Goal: Find specific page/section: Find specific page/section

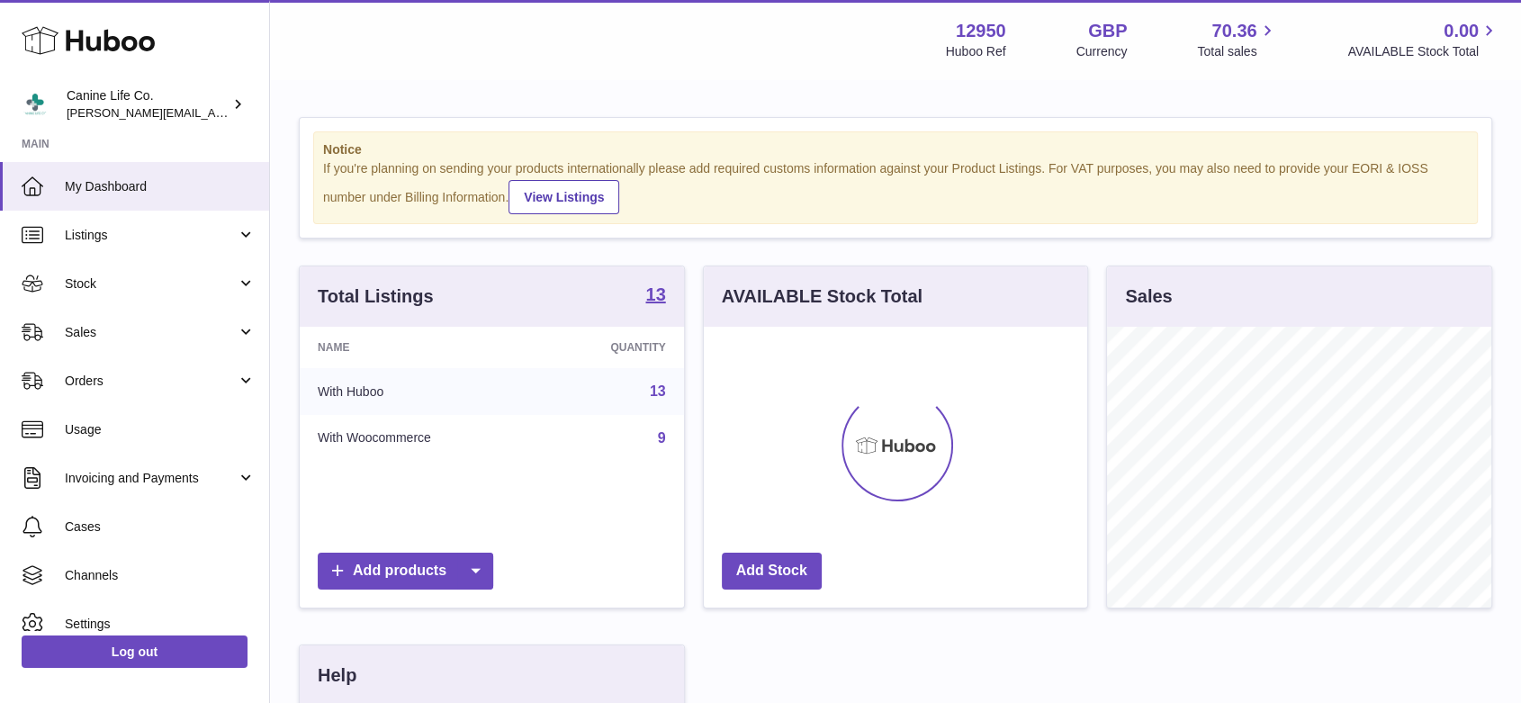
scroll to position [281, 383]
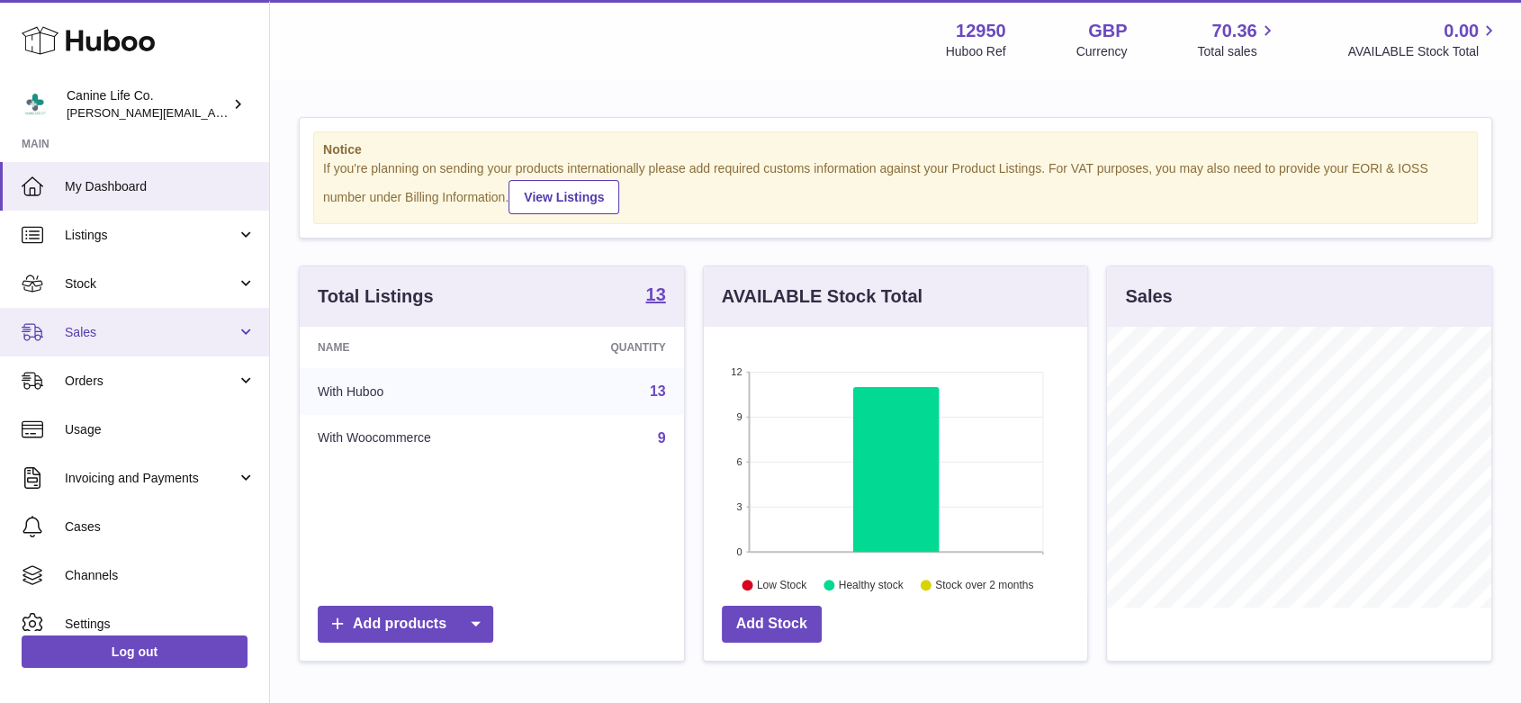
click at [158, 347] on link "Sales" at bounding box center [134, 332] width 269 height 49
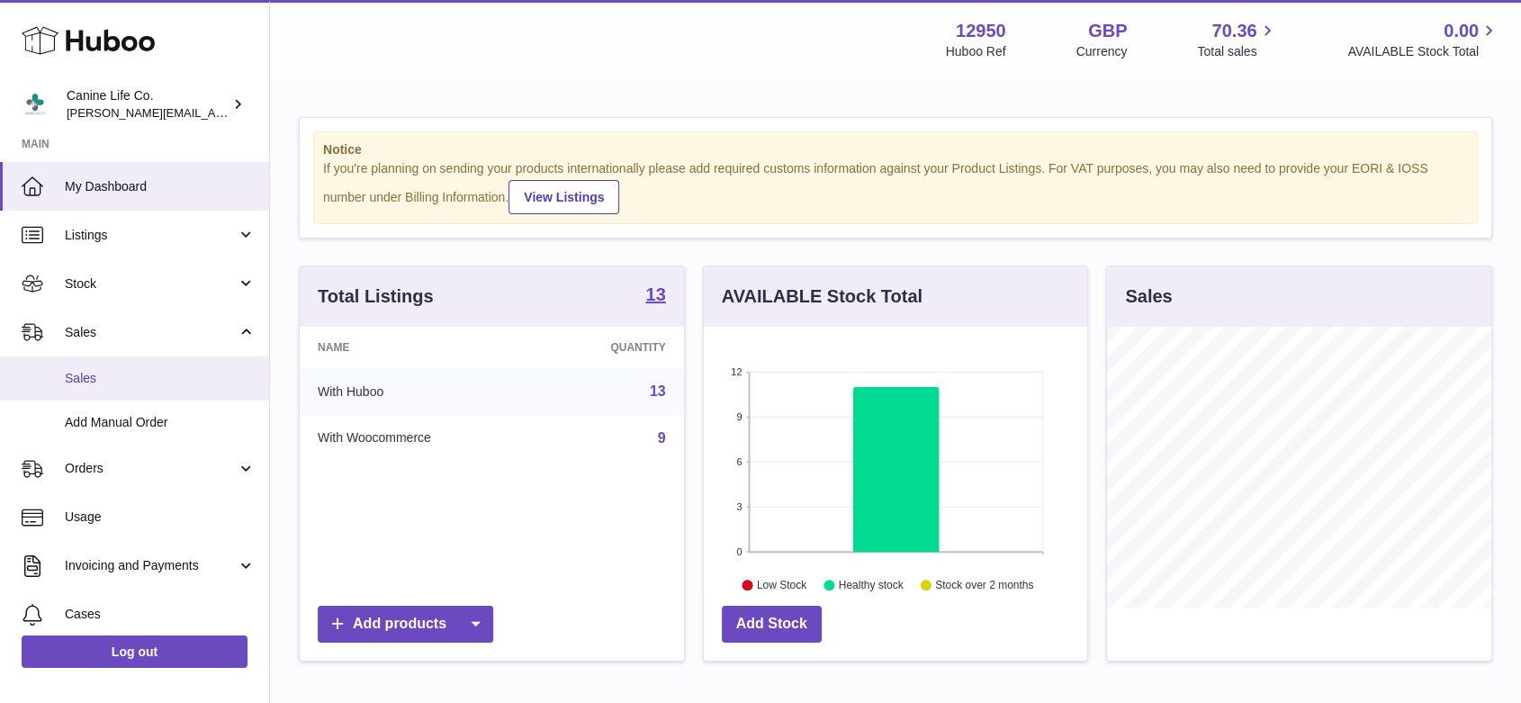
click at [158, 373] on span "Sales" at bounding box center [160, 378] width 191 height 17
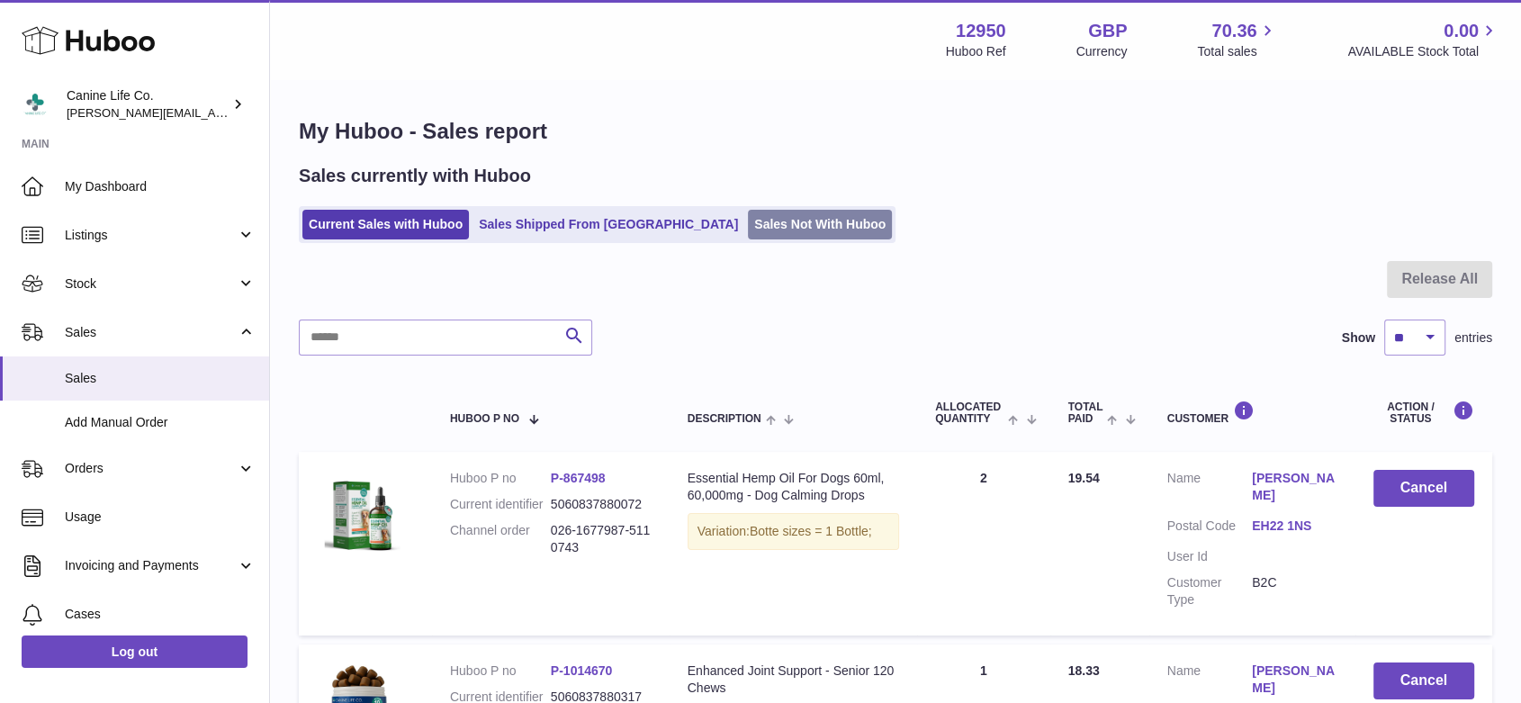
click at [752, 221] on link "Sales Not With Huboo" at bounding box center [820, 225] width 144 height 30
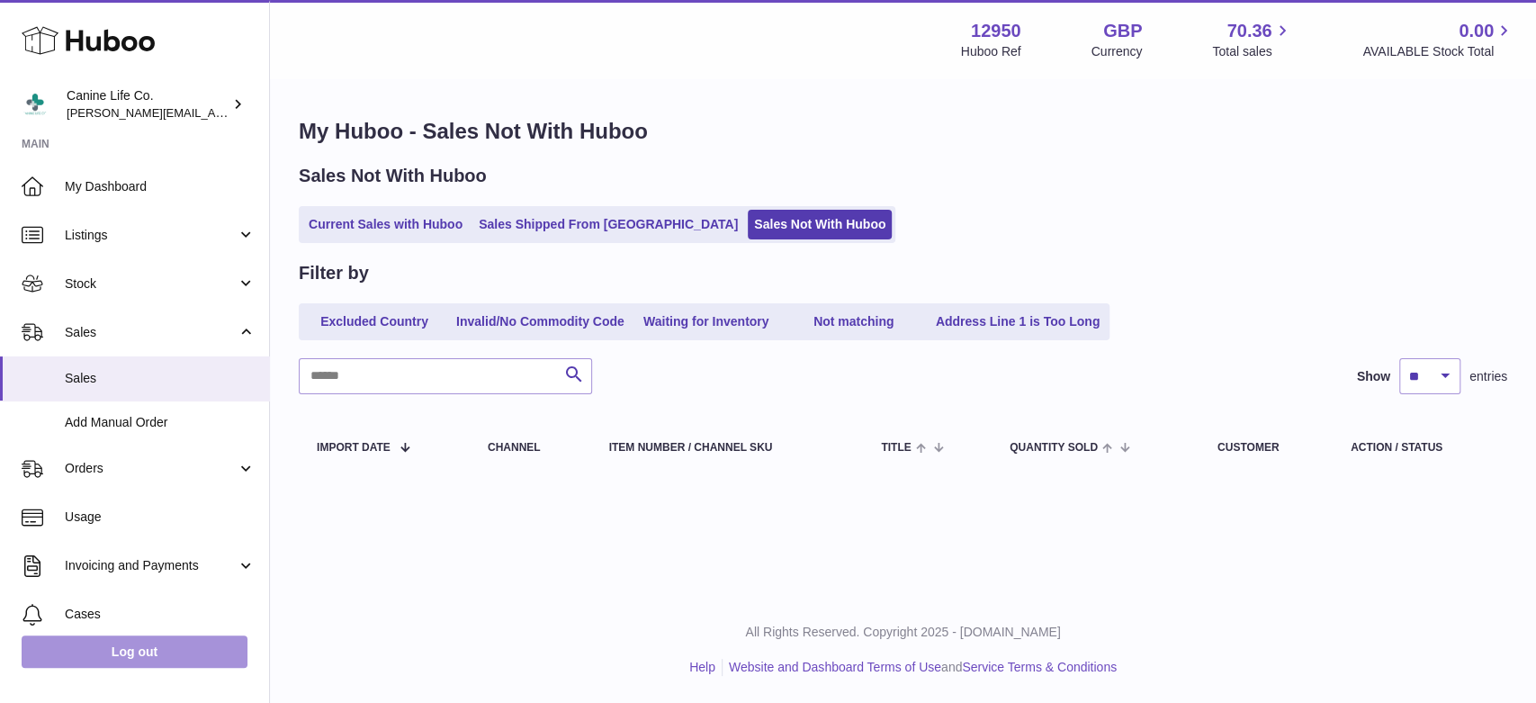
click at [203, 642] on link "Log out" at bounding box center [135, 651] width 226 height 32
